Goal: Transaction & Acquisition: Purchase product/service

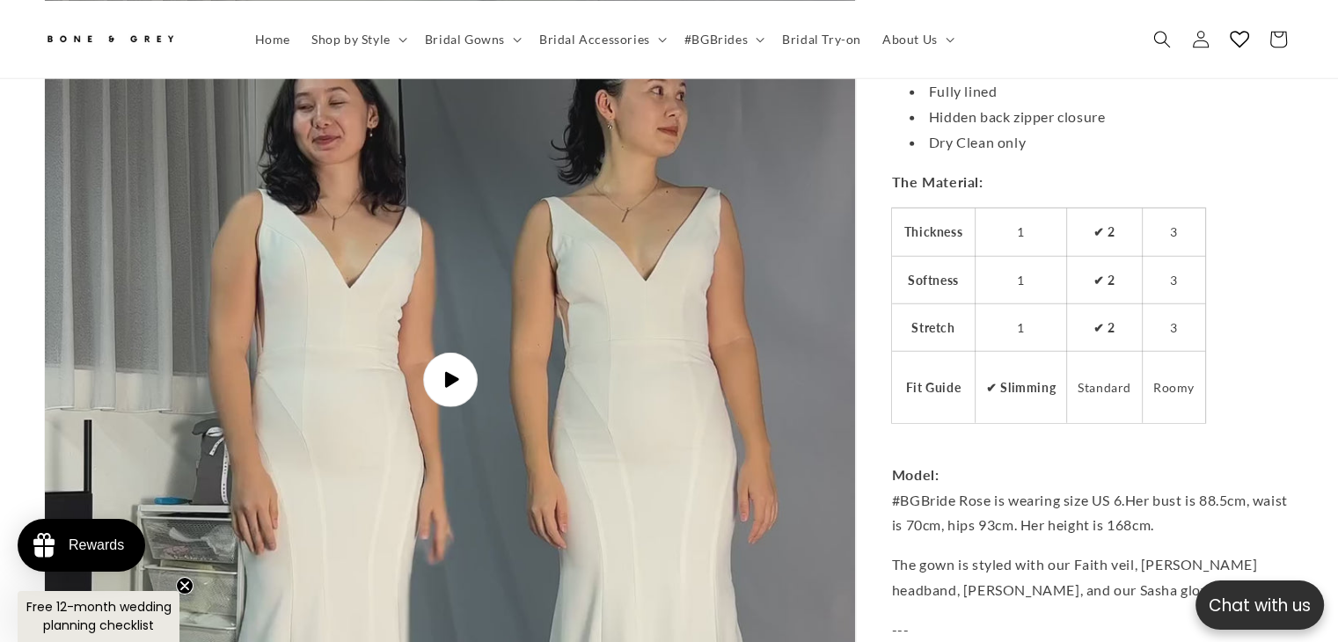
scroll to position [4652, 0]
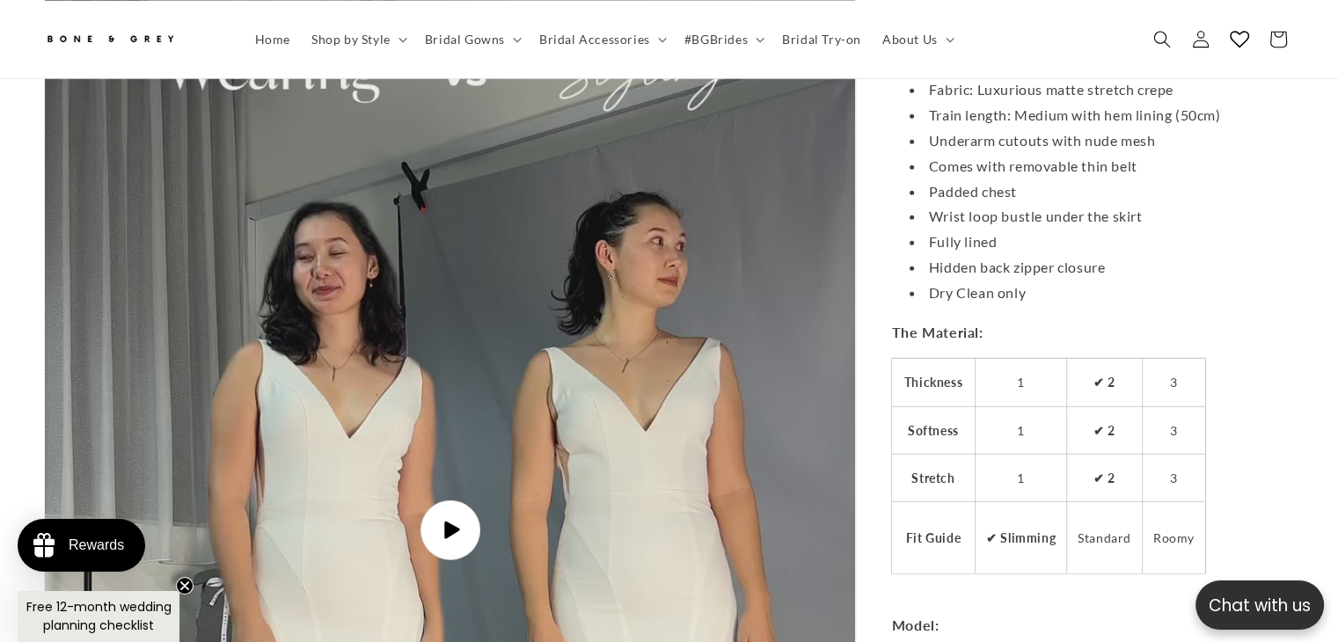
click at [446, 522] on icon "Gallery Viewer" at bounding box center [451, 531] width 15 height 18
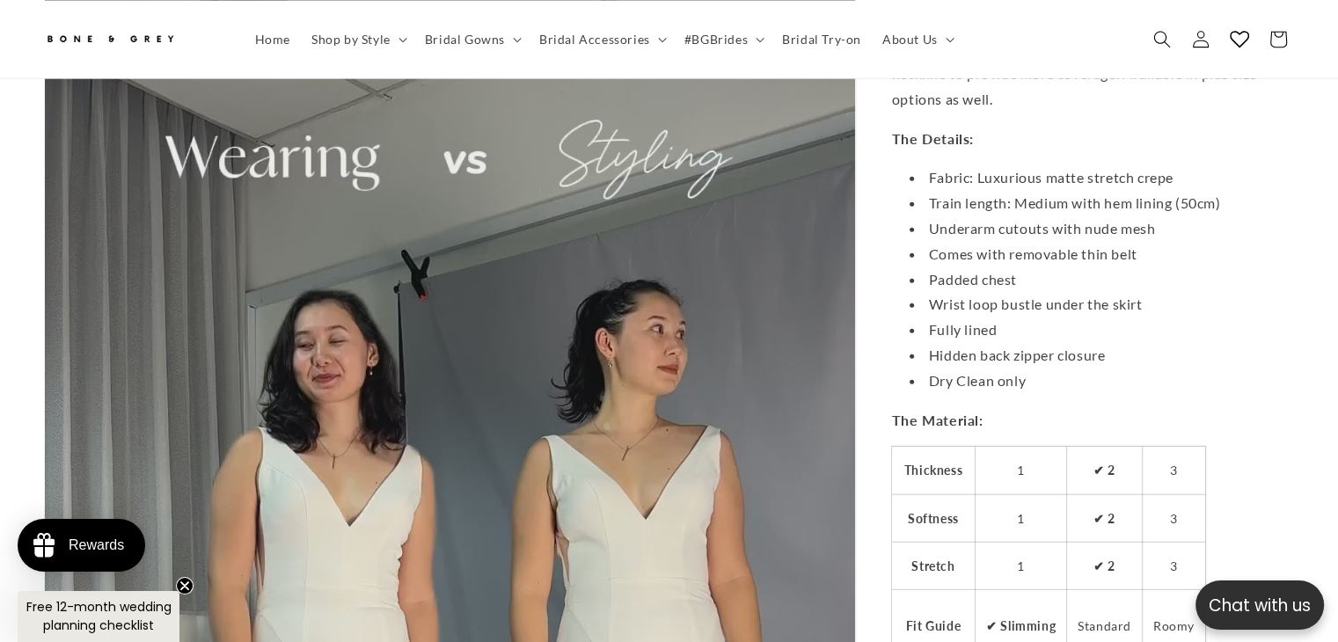
scroll to position [0, 456]
click at [699, 254] on video "Rosalind Plunging V-neck Fit n Flare Mermaid Wedding Dress | Low Open back with…" at bounding box center [450, 619] width 811 height 1440
click at [698, 254] on video "Rosalind Plunging V-neck Fit n Flare Mermaid Wedding Dress | Low Open back with…" at bounding box center [450, 619] width 811 height 1440
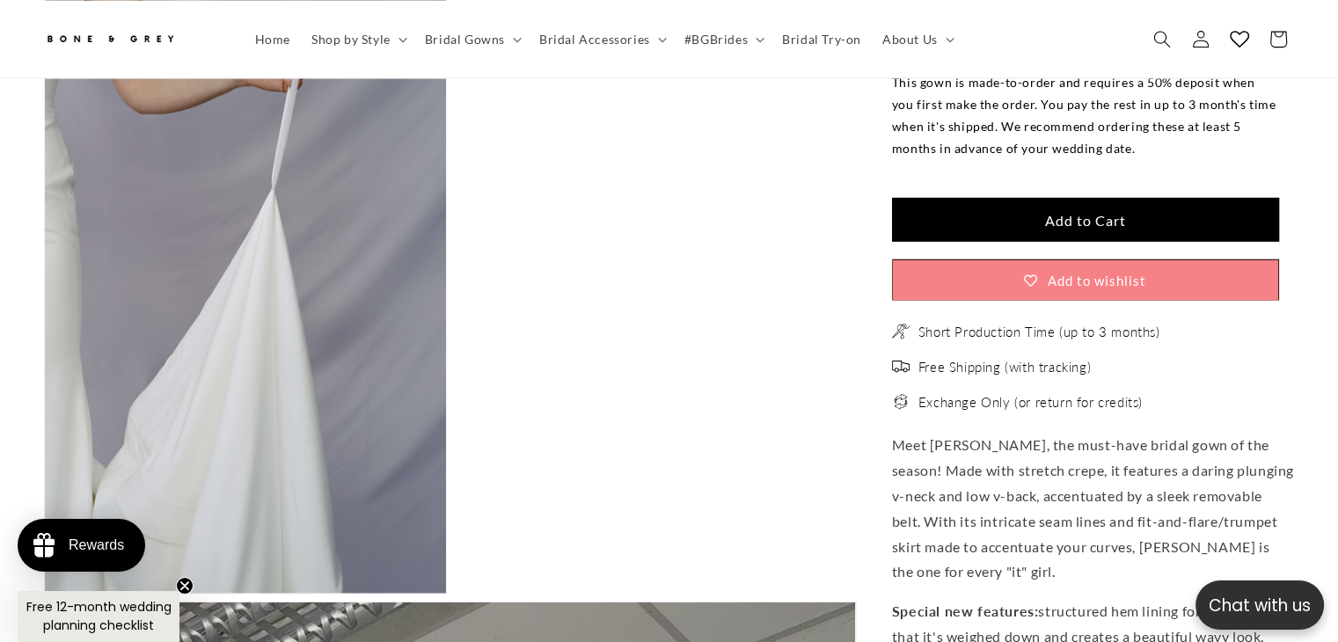
scroll to position [0, 0]
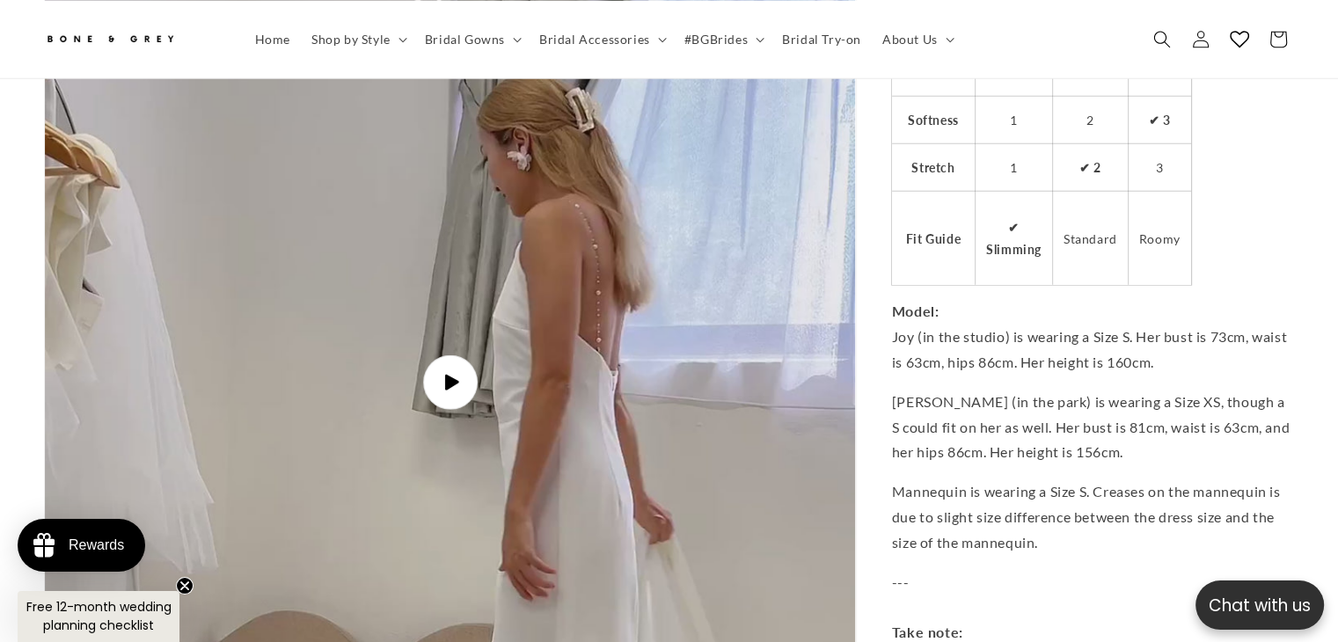
scroll to position [4819, 0]
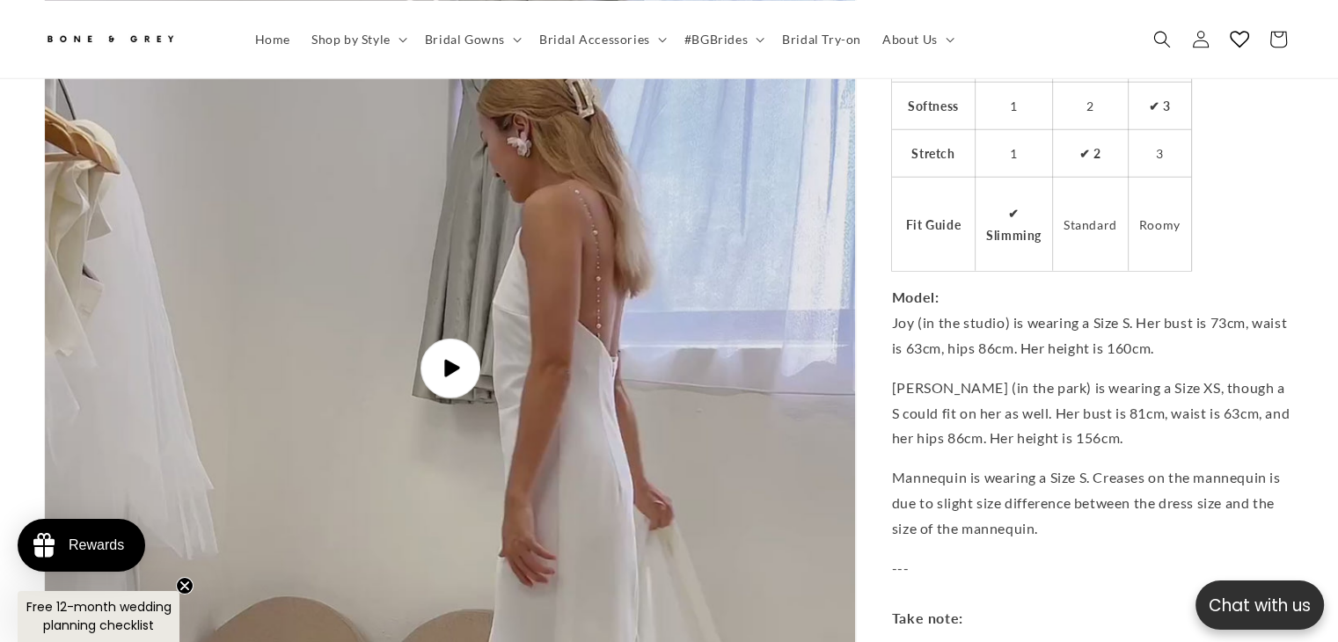
click at [455, 359] on icon "Gallery Viewer" at bounding box center [451, 368] width 19 height 19
